Goal: Task Accomplishment & Management: Use online tool/utility

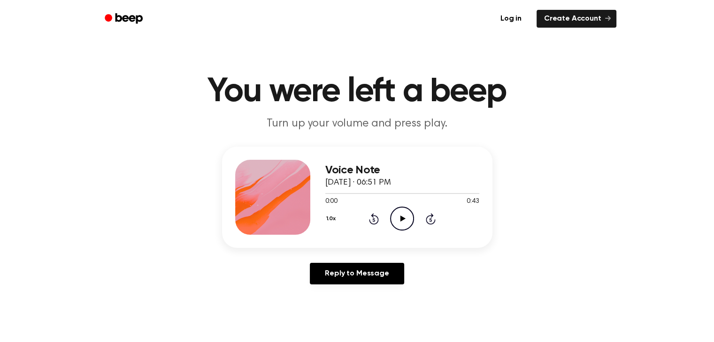
click at [403, 218] on icon at bounding box center [402, 219] width 5 height 6
click at [402, 218] on icon at bounding box center [402, 219] width 5 height 6
click at [514, 19] on link "Log in" at bounding box center [511, 19] width 40 height 22
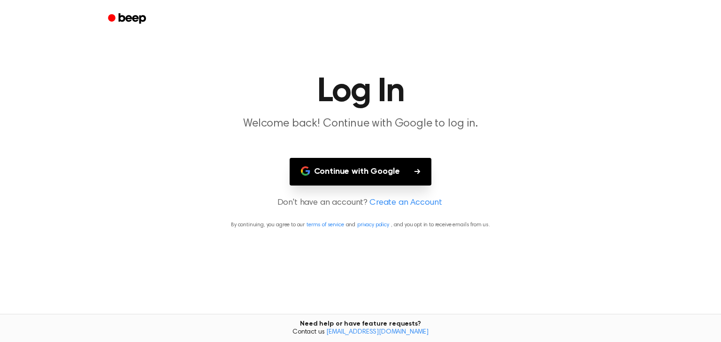
click at [361, 171] on button "Continue with Google" at bounding box center [360, 172] width 142 height 28
